Goal: Task Accomplishment & Management: Manage account settings

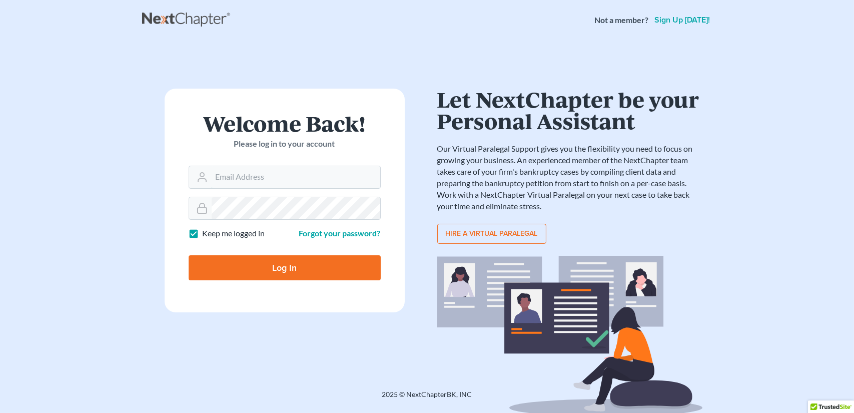
type input "[EMAIL_ADDRESS][DOMAIN_NAME]"
click at [203, 233] on label "Keep me logged in" at bounding box center [234, 234] width 63 height 12
click at [207, 233] on input "Keep me logged in" at bounding box center [210, 231] width 7 height 7
click at [203, 233] on label "Keep me logged in" at bounding box center [234, 234] width 63 height 12
click at [207, 233] on input "Keep me logged in" at bounding box center [210, 231] width 7 height 7
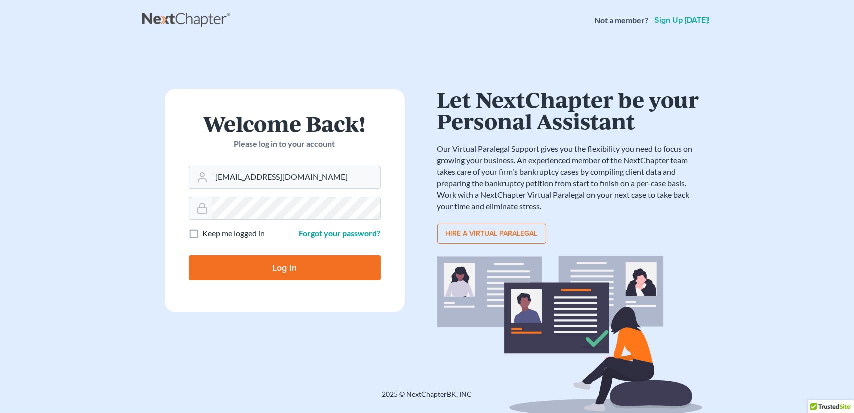
checkbox input "true"
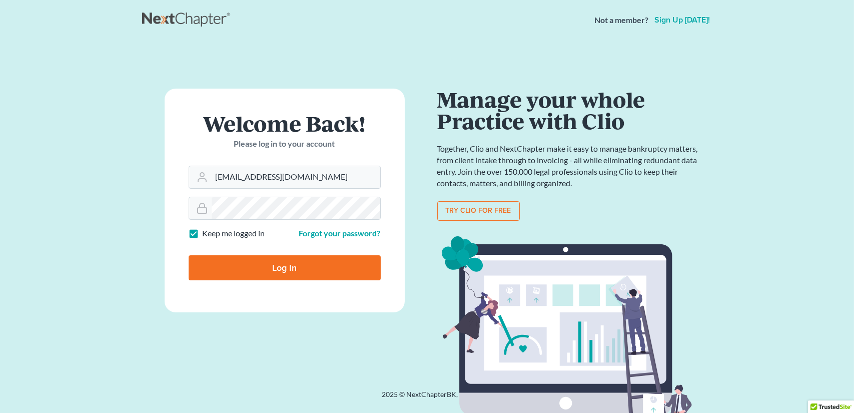
click at [296, 267] on input "Log In" at bounding box center [285, 267] width 192 height 25
type input "Thinking..."
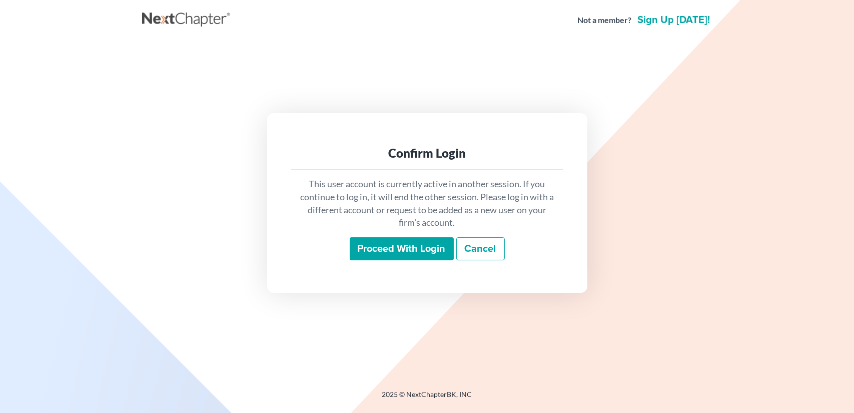
click at [408, 247] on input "Proceed with login" at bounding box center [402, 248] width 104 height 23
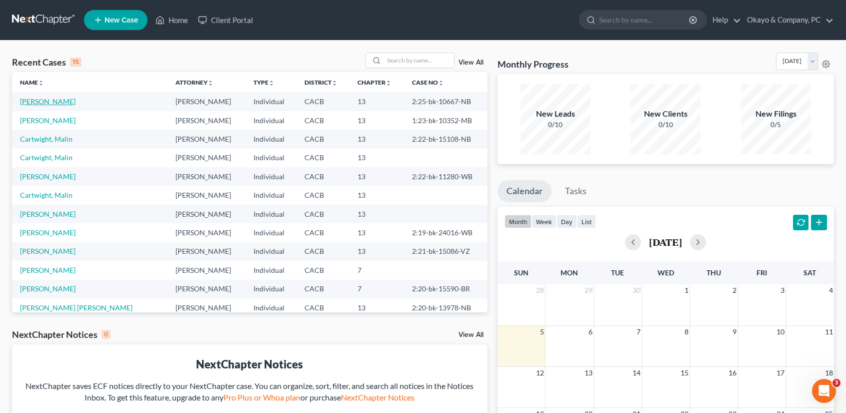
click at [70, 100] on link "[PERSON_NAME]" at bounding box center [48, 101] width 56 height 9
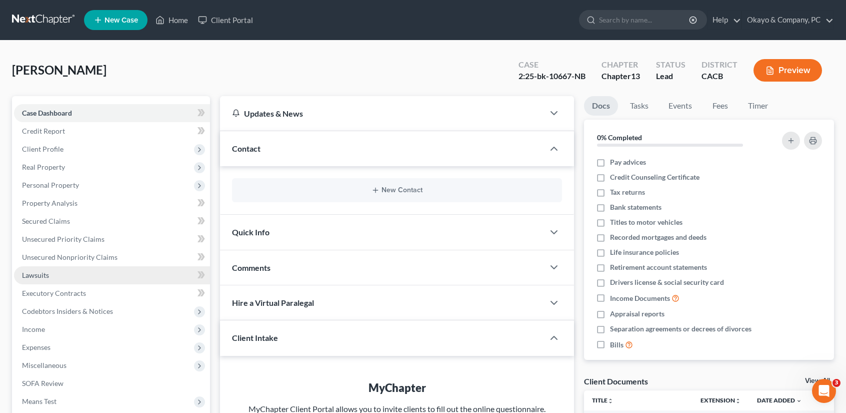
click at [58, 272] on link "Lawsuits" at bounding box center [112, 275] width 196 height 18
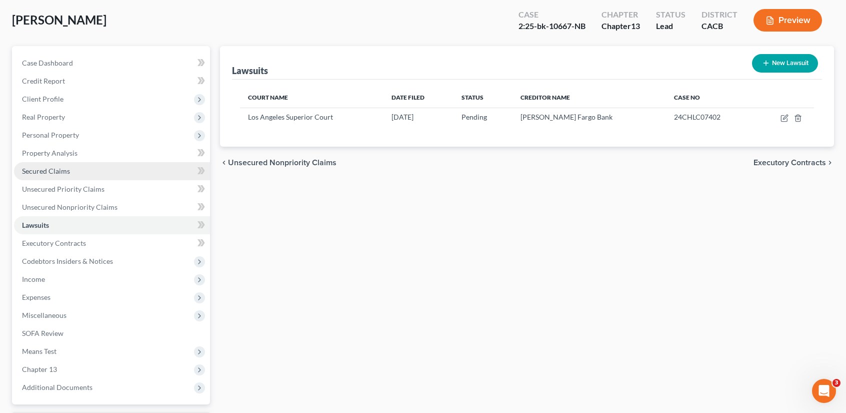
scroll to position [100, 0]
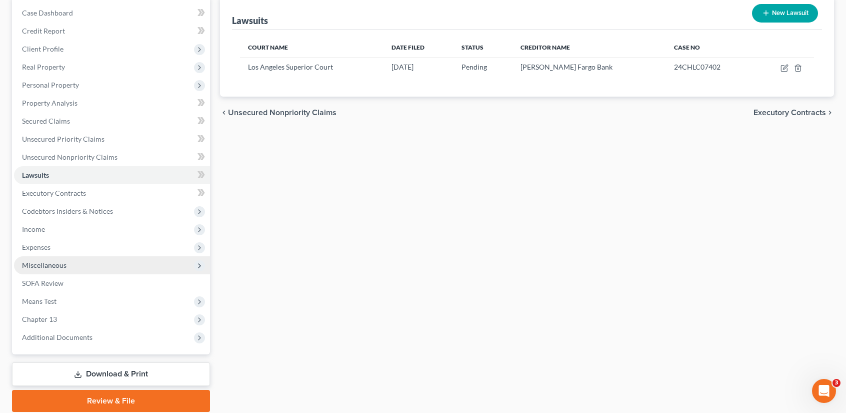
click at [79, 263] on span "Miscellaneous" at bounding box center [112, 265] width 196 height 18
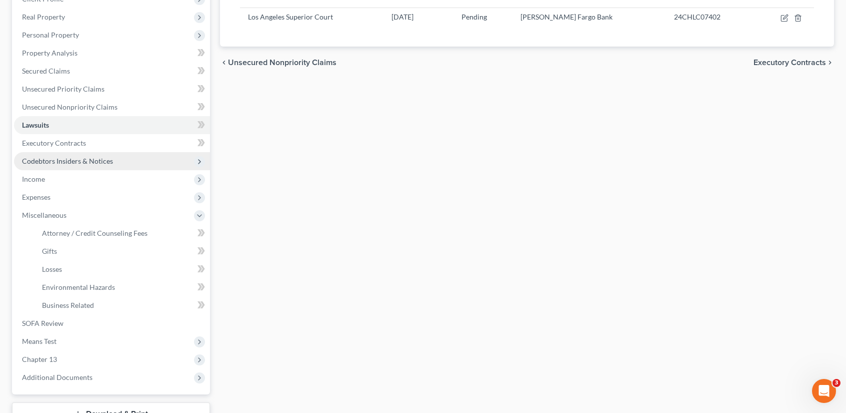
scroll to position [50, 0]
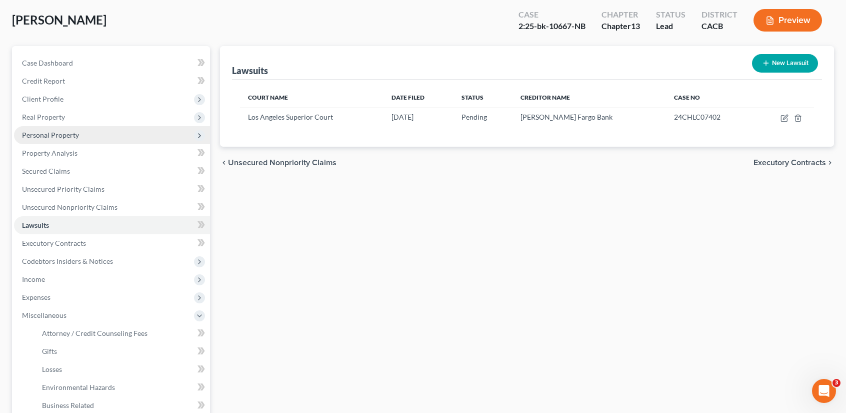
click at [71, 133] on span "Personal Property" at bounding box center [50, 135] width 57 height 9
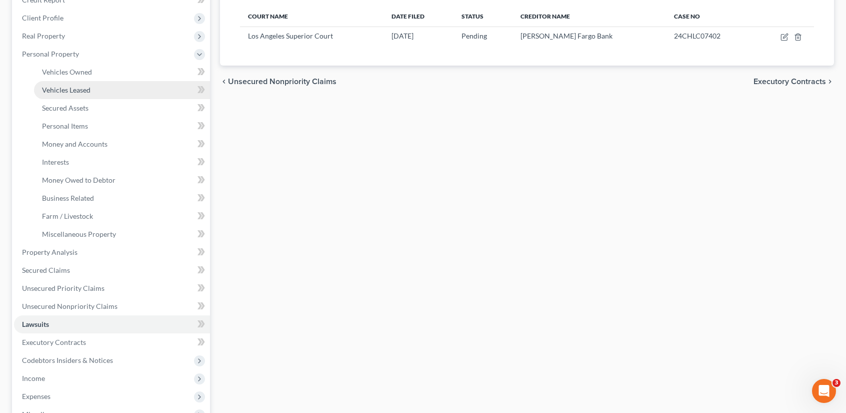
scroll to position [116, 0]
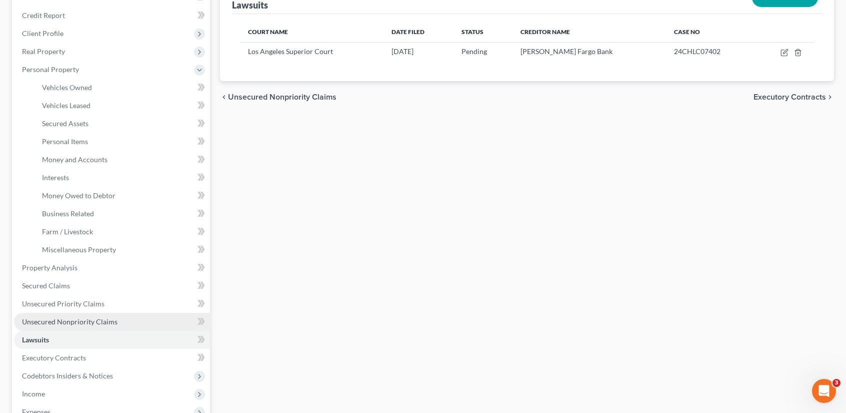
click at [95, 319] on span "Unsecured Nonpriority Claims" at bounding box center [70, 321] width 96 height 9
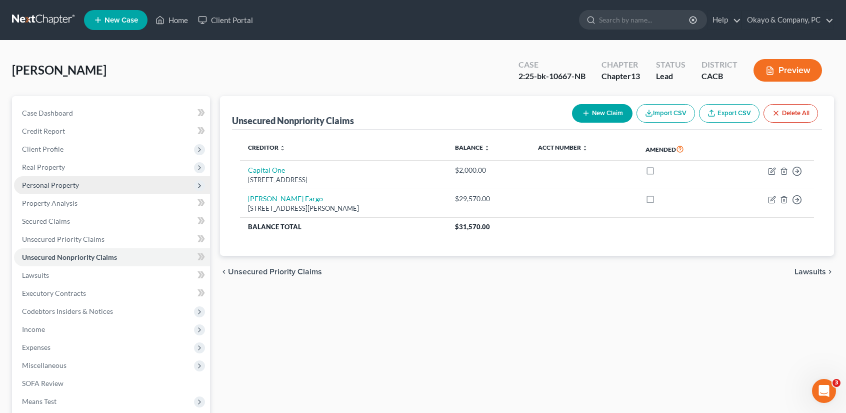
click at [62, 184] on span "Personal Property" at bounding box center [50, 185] width 57 height 9
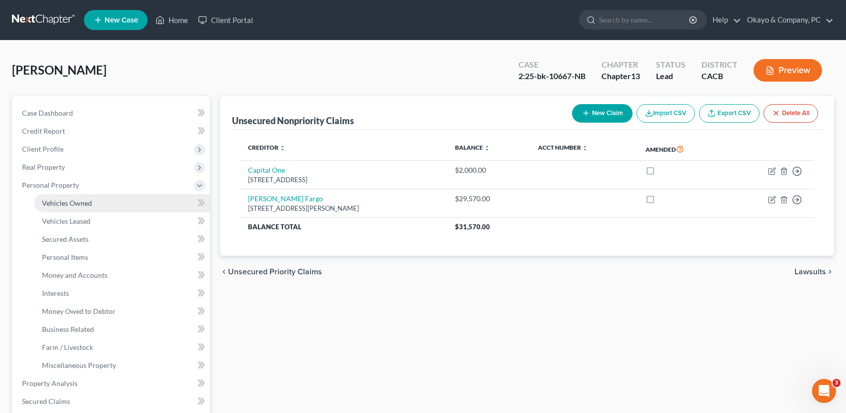
click at [88, 202] on span "Vehicles Owned" at bounding box center [67, 203] width 50 height 9
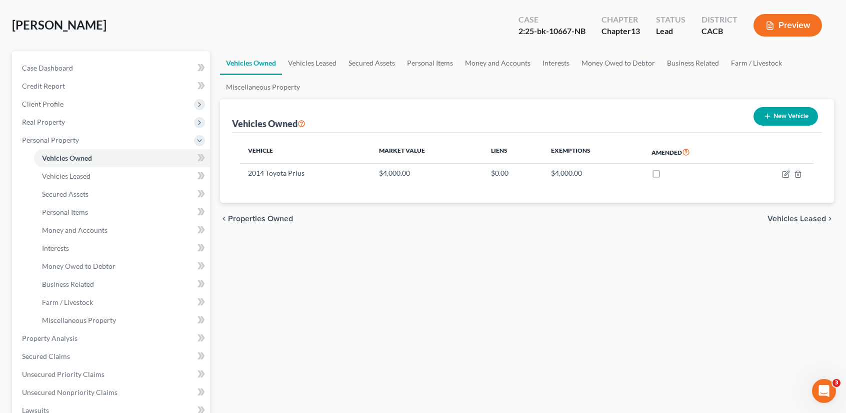
scroll to position [100, 0]
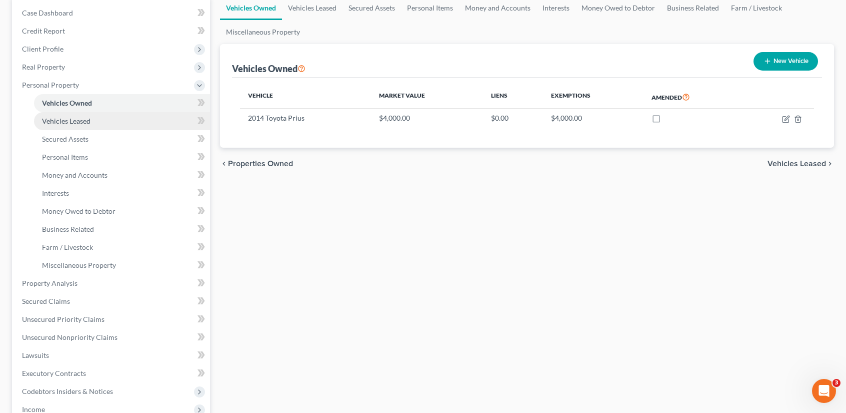
click at [77, 118] on span "Vehicles Leased" at bounding box center [66, 121] width 49 height 9
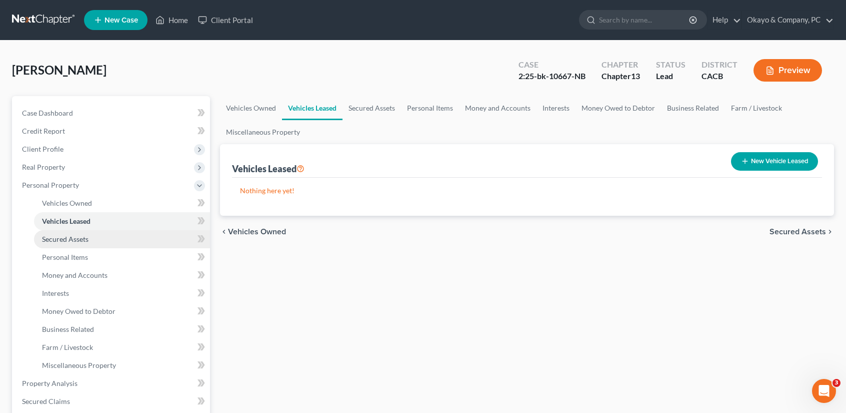
click at [80, 239] on span "Secured Assets" at bounding box center [65, 239] width 47 height 9
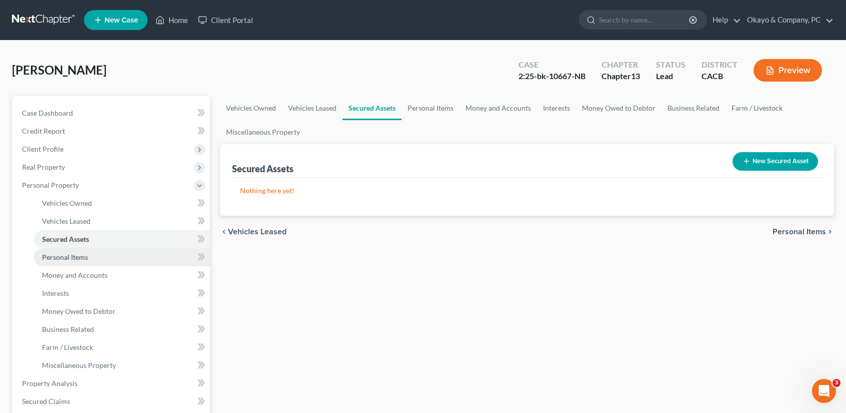
click at [75, 254] on span "Personal Items" at bounding box center [65, 257] width 46 height 9
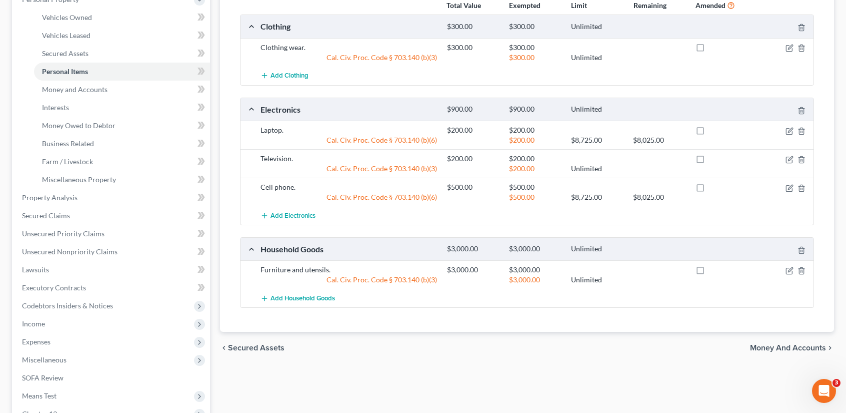
scroll to position [200, 0]
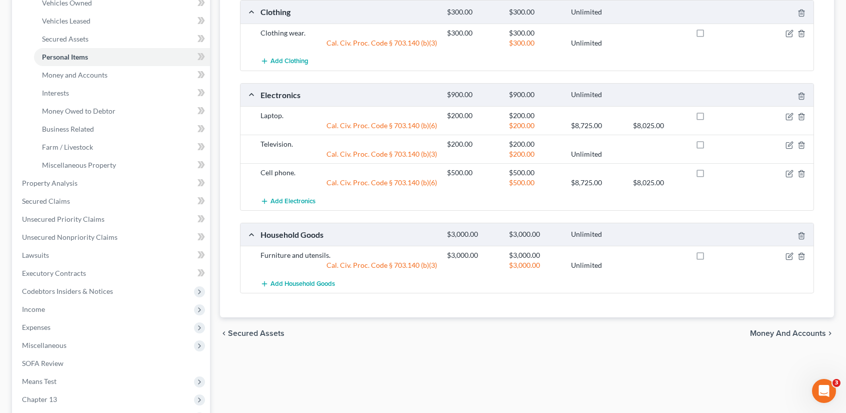
click at [816, 331] on span "Money and Accounts" at bounding box center [788, 333] width 76 height 8
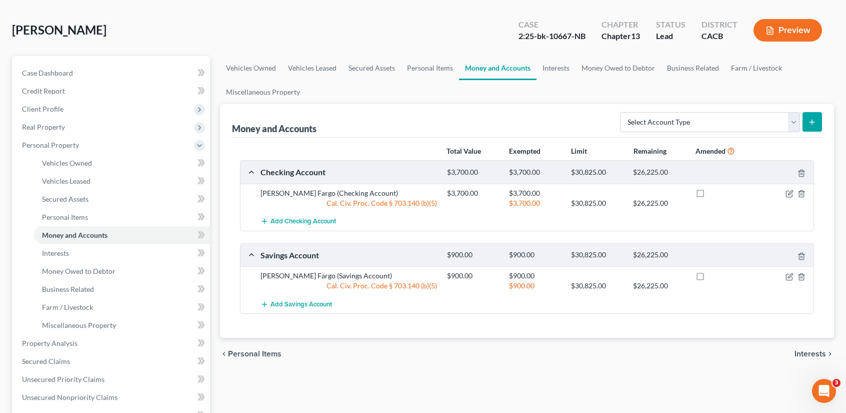
scroll to position [50, 0]
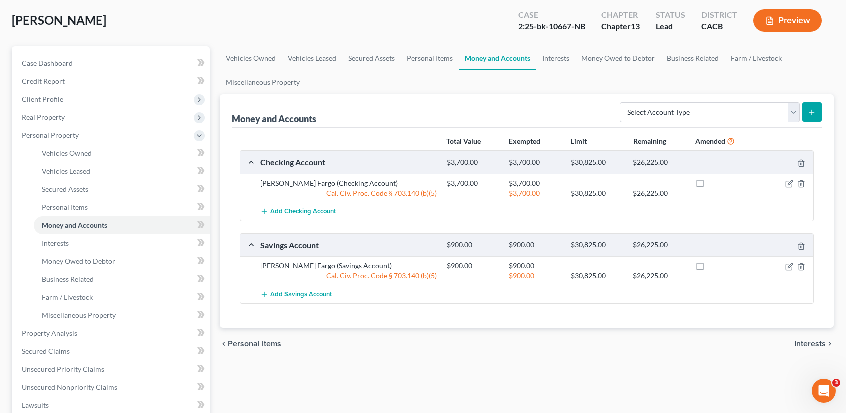
click at [816, 341] on span "Interests" at bounding box center [811, 344] width 32 height 8
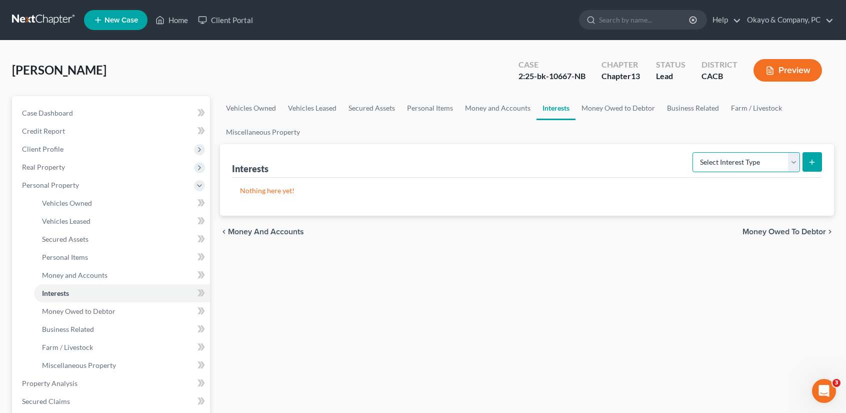
click at [792, 161] on select "Select Interest Type 401K Annuity Bond Education IRA Government Bond Government…" at bounding box center [747, 162] width 108 height 20
click at [626, 274] on div "Vehicles Owned Vehicles Leased Secured Assets Personal Items Money and Accounts…" at bounding box center [527, 394] width 624 height 596
click at [290, 230] on span "Money and Accounts" at bounding box center [266, 232] width 76 height 8
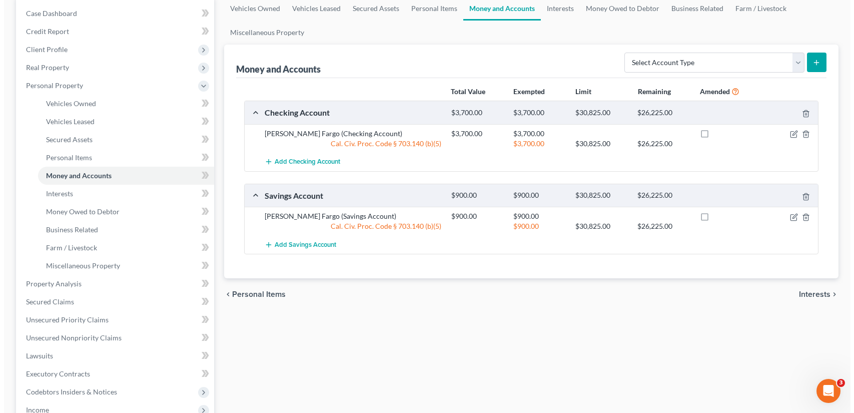
scroll to position [100, 0]
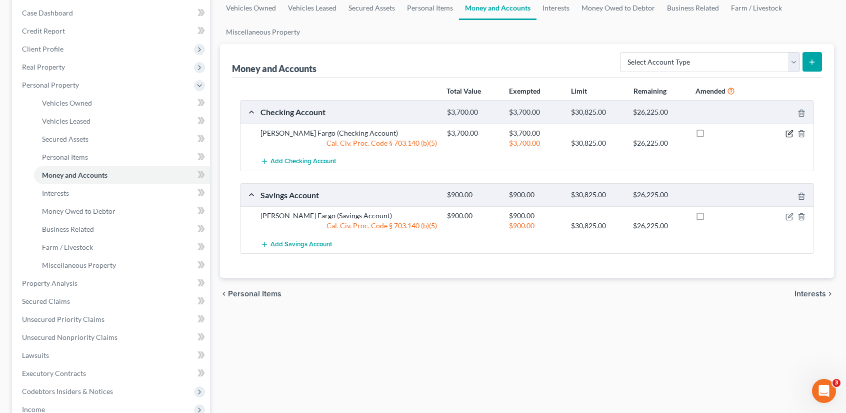
click at [790, 133] on icon "button" at bounding box center [790, 132] width 5 height 5
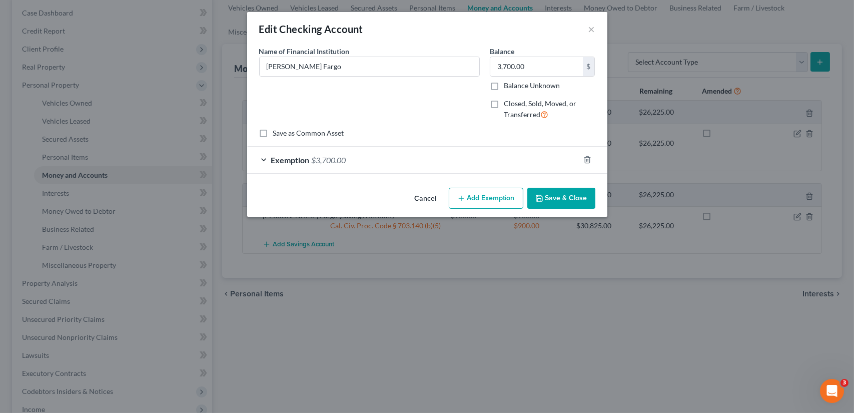
click at [483, 198] on button "Add Exemption" at bounding box center [486, 198] width 75 height 21
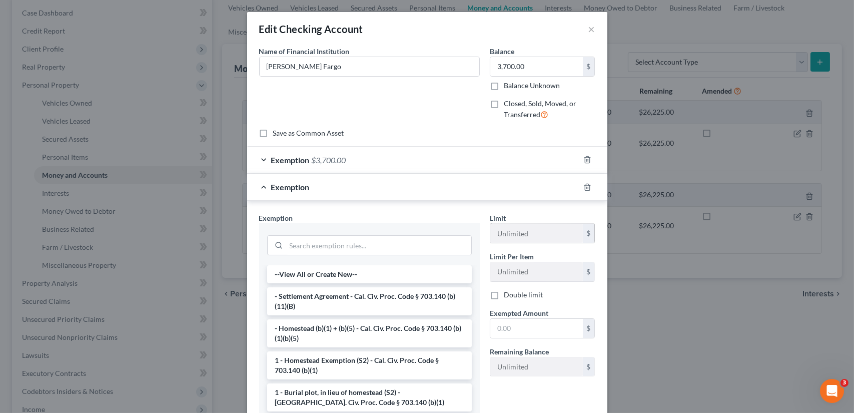
scroll to position [50, 0]
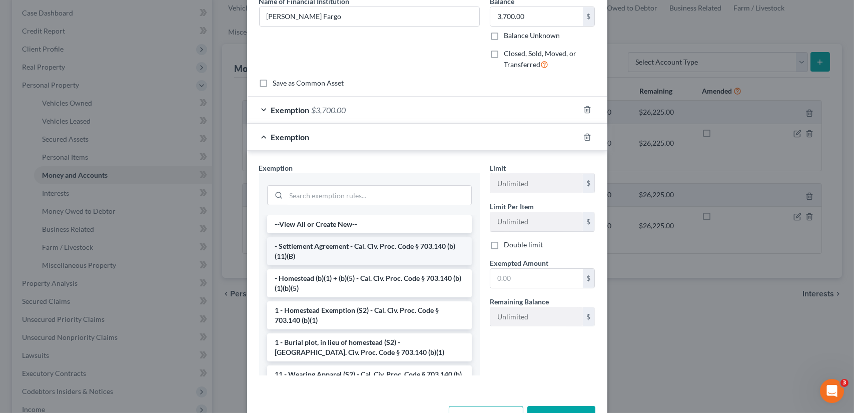
click at [369, 248] on li "- Settlement Agreement - Cal. Civ. Proc. Code § 703.140 (b)(11)(B)" at bounding box center [369, 251] width 205 height 28
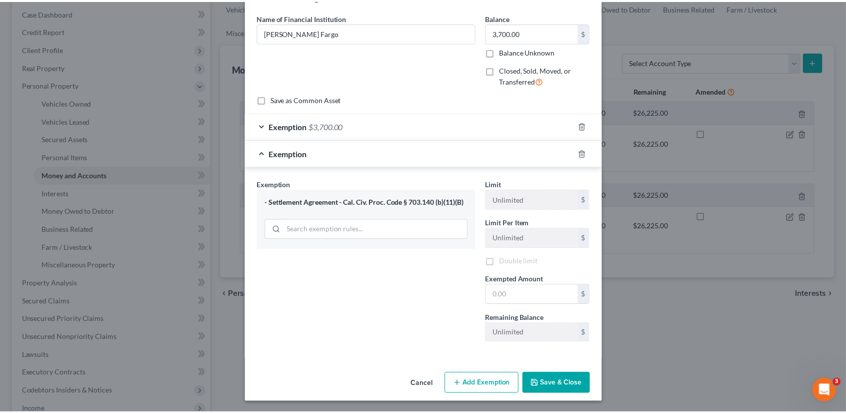
scroll to position [36, 0]
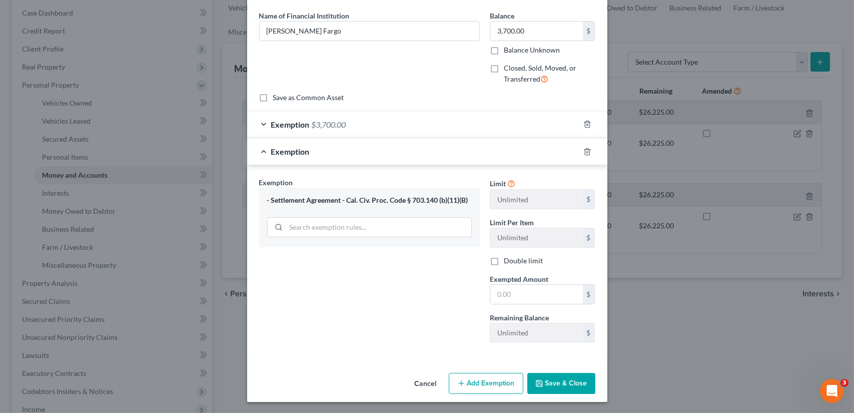
drag, startPoint x: 465, startPoint y: 199, endPoint x: 344, endPoint y: 199, distance: 121.0
click at [344, 199] on div "- Settlement Agreement - Cal. Civ. Proc. Code § 703.140 (b)(11)(B)" at bounding box center [369, 201] width 205 height 10
copy div "Cal. Civ. Proc. Code § 703.140 (b)(11)(B)"
click at [423, 382] on button "Cancel" at bounding box center [426, 384] width 38 height 20
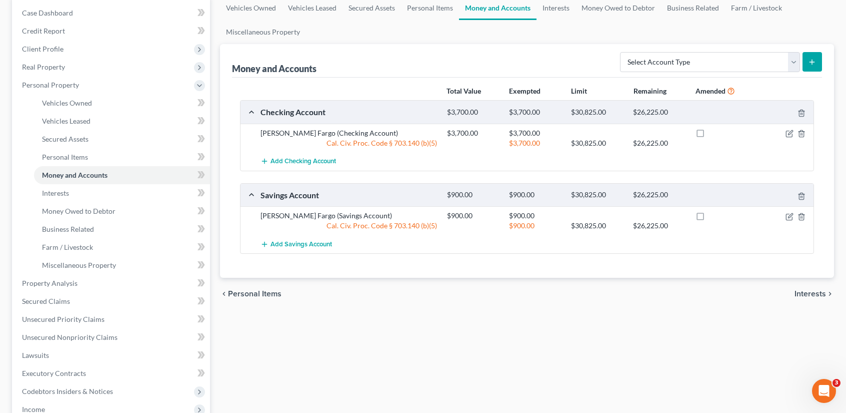
click at [258, 292] on span "Personal Items" at bounding box center [255, 294] width 54 height 8
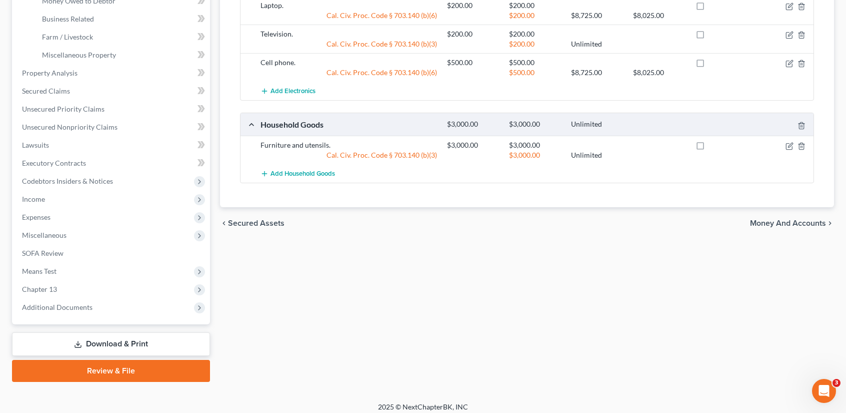
scroll to position [316, 0]
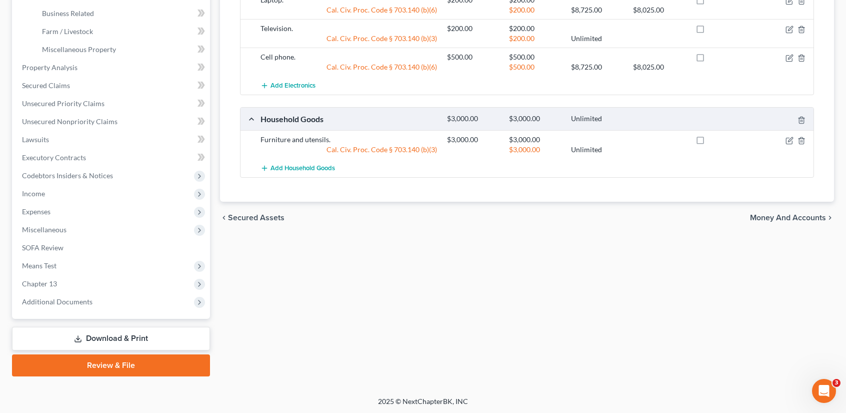
click at [809, 214] on span "Money and Accounts" at bounding box center [788, 218] width 76 height 8
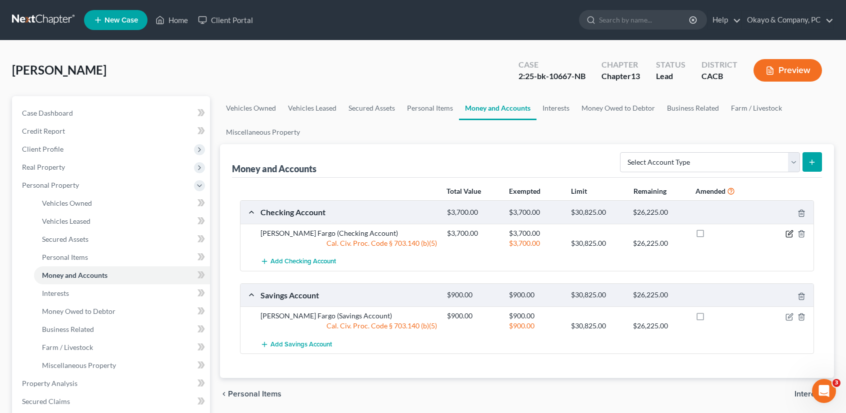
click at [790, 233] on icon "button" at bounding box center [790, 232] width 5 height 5
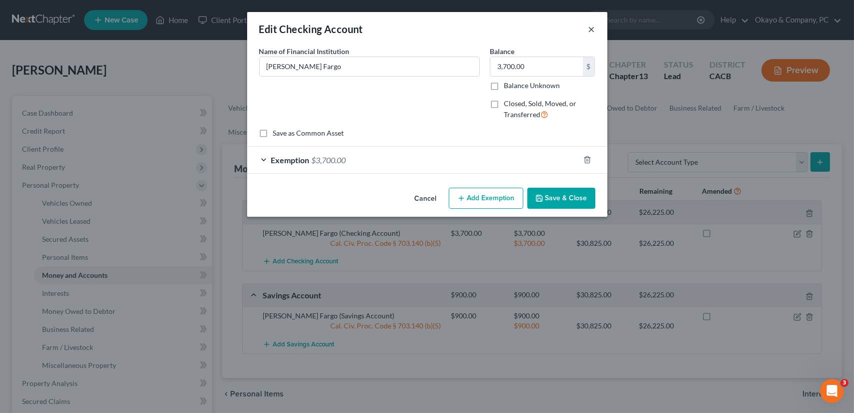
click at [592, 28] on button "×" at bounding box center [591, 29] width 7 height 12
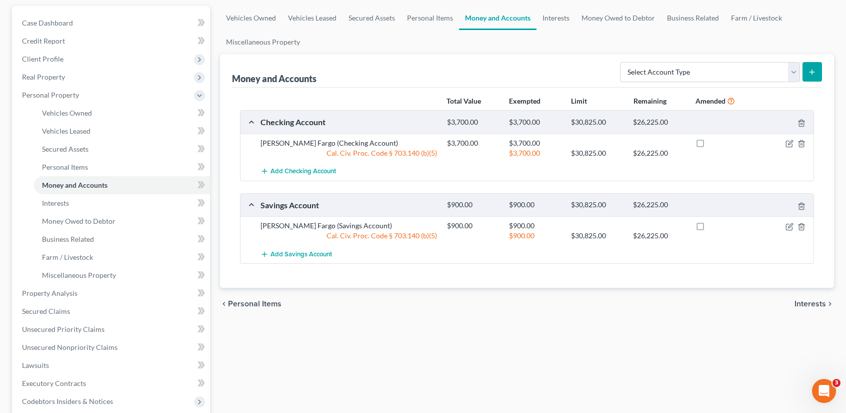
scroll to position [100, 0]
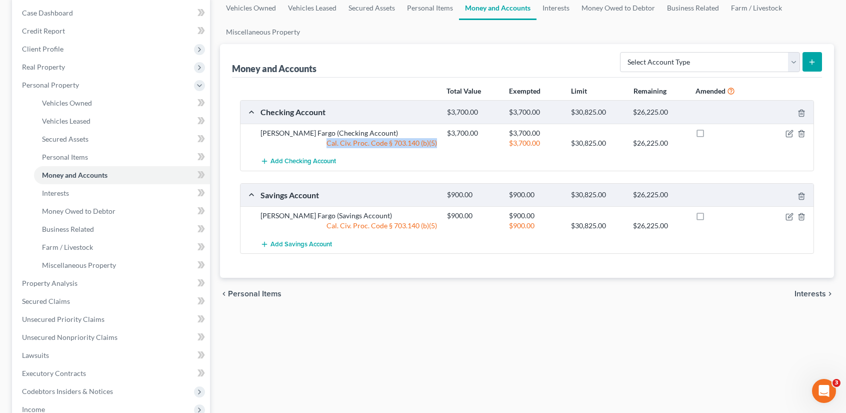
drag, startPoint x: 437, startPoint y: 141, endPoint x: 328, endPoint y: 141, distance: 108.5
click at [328, 141] on div "Cal. Civ. Proc. Code § 703.140 (b)(5)" at bounding box center [349, 143] width 187 height 10
copy div "Cal. Civ. Proc. Code § 703.140 (b)(5)"
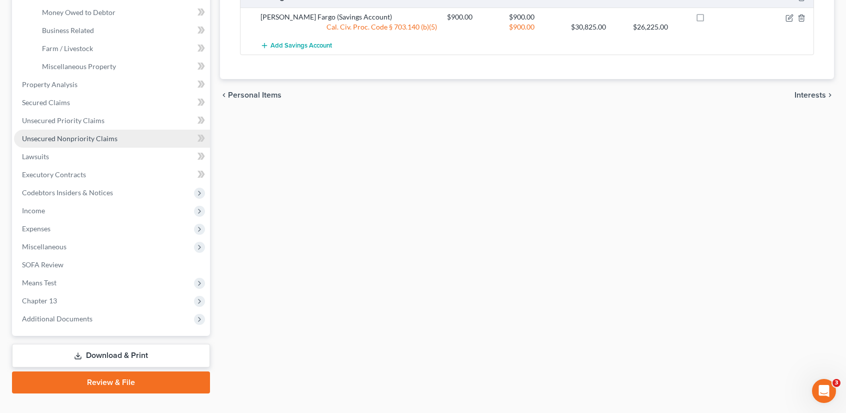
scroll to position [300, 0]
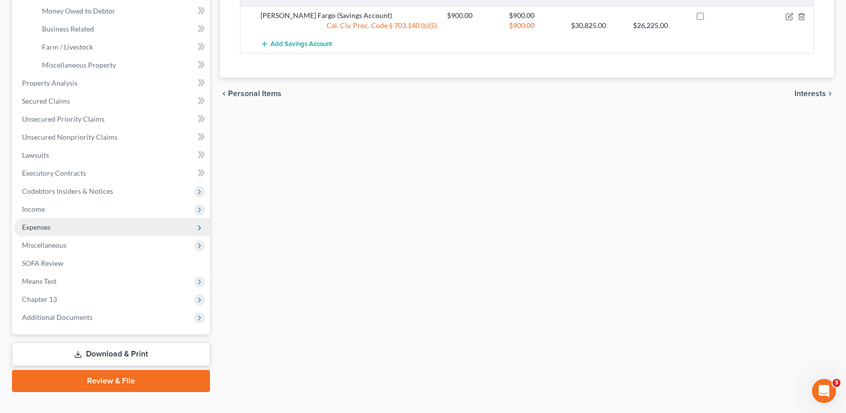
click at [48, 227] on span "Expenses" at bounding box center [36, 227] width 29 height 9
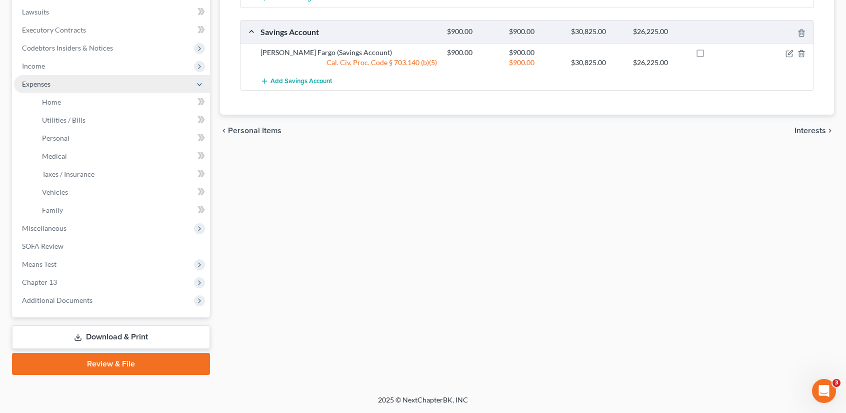
scroll to position [262, 0]
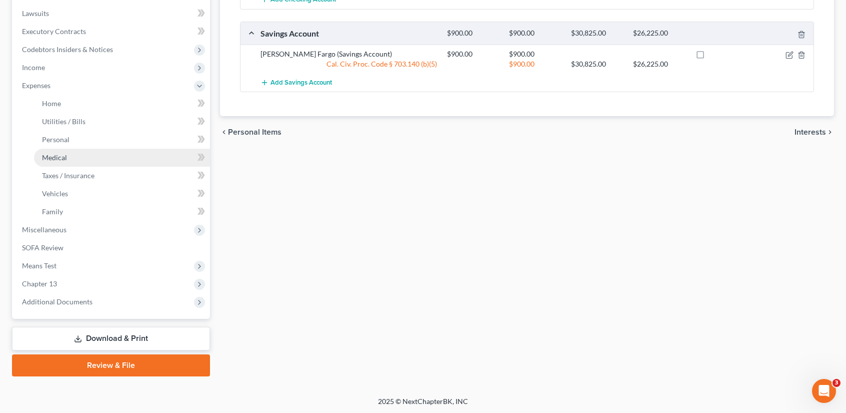
click at [64, 155] on span "Medical" at bounding box center [54, 157] width 25 height 9
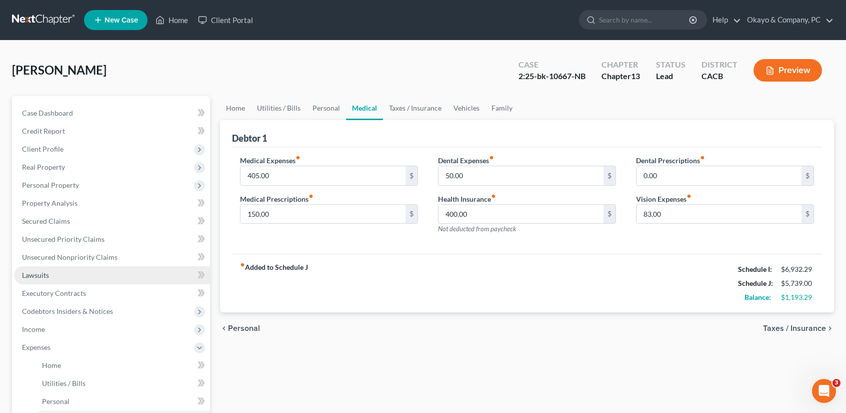
click at [36, 274] on span "Lawsuits" at bounding box center [35, 275] width 27 height 9
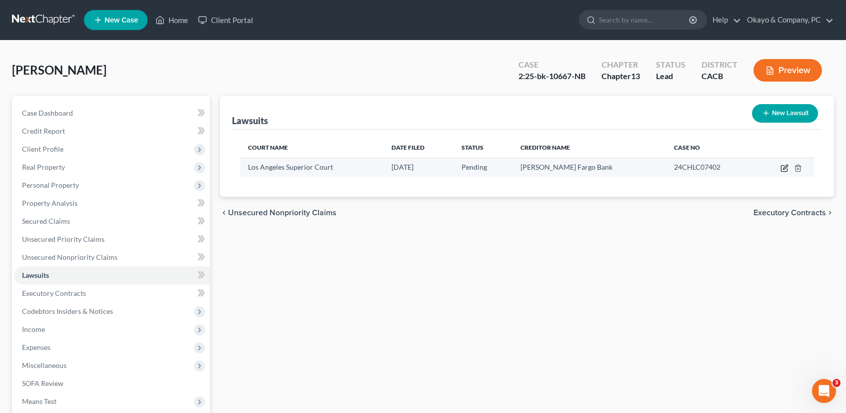
click at [783, 167] on icon "button" at bounding box center [785, 168] width 8 height 8
select select "4"
select select "0"
select select "4"
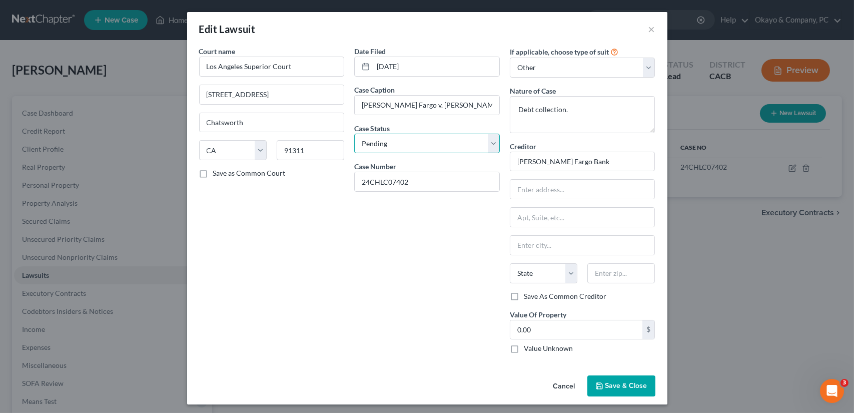
click at [490, 142] on select "Select Pending On Appeal Concluded" at bounding box center [427, 144] width 146 height 20
click at [648, 29] on button "×" at bounding box center [651, 29] width 7 height 12
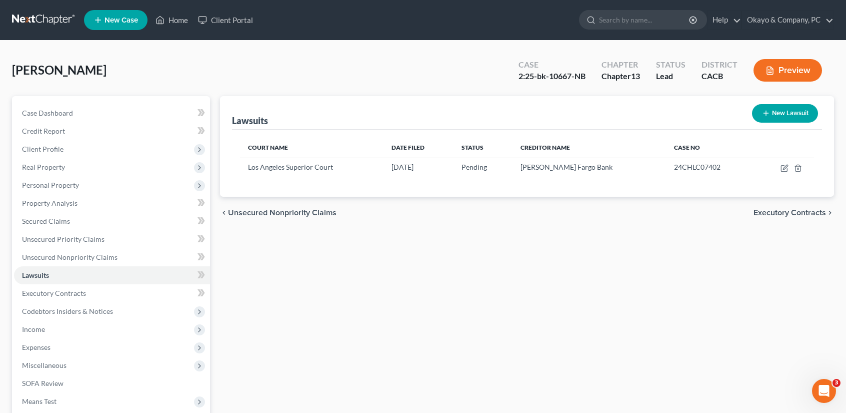
click at [783, 114] on button "New Lawsuit" at bounding box center [785, 113] width 66 height 19
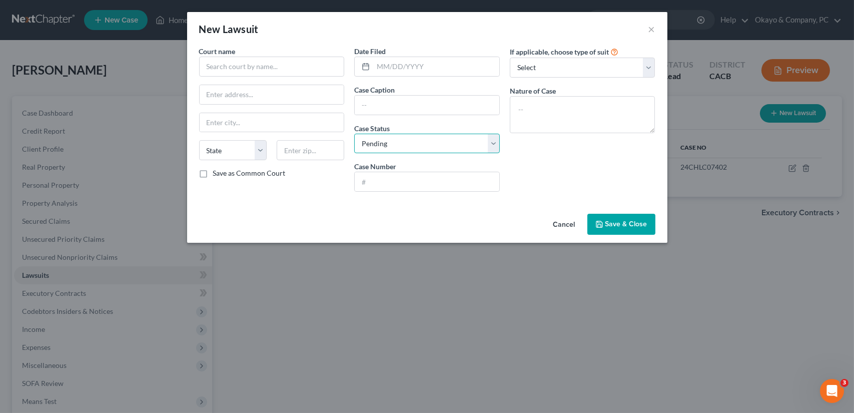
click at [493, 143] on select "Select Pending On Appeal Concluded" at bounding box center [427, 144] width 146 height 20
select select "2"
click at [354, 134] on select "Select Pending On Appeal Concluded" at bounding box center [427, 144] width 146 height 20
click at [652, 28] on button "×" at bounding box center [651, 29] width 7 height 12
